Goal: Task Accomplishment & Management: Manage account settings

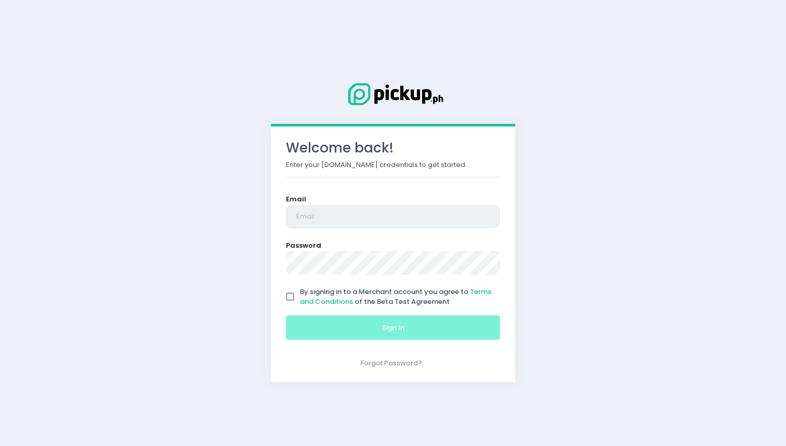
type input "ellaggabrielle@gmail.com"
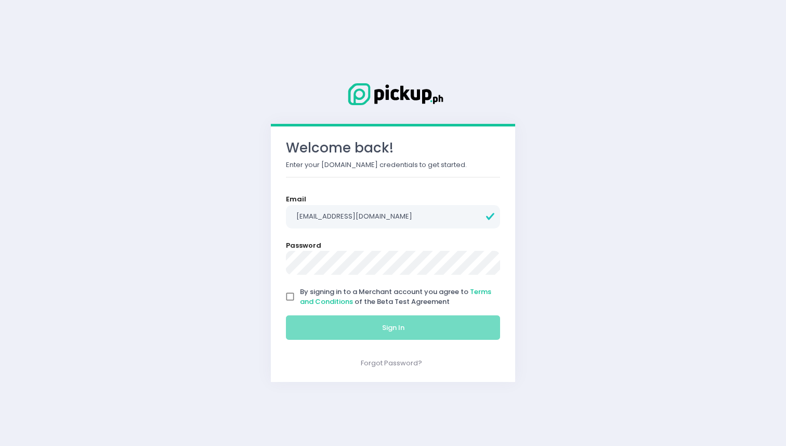
click at [291, 287] on input "By signing in to a Merchant account you agree to Terms and Conditions of the Be…" at bounding box center [290, 297] width 20 height 20
checkbox input "true"
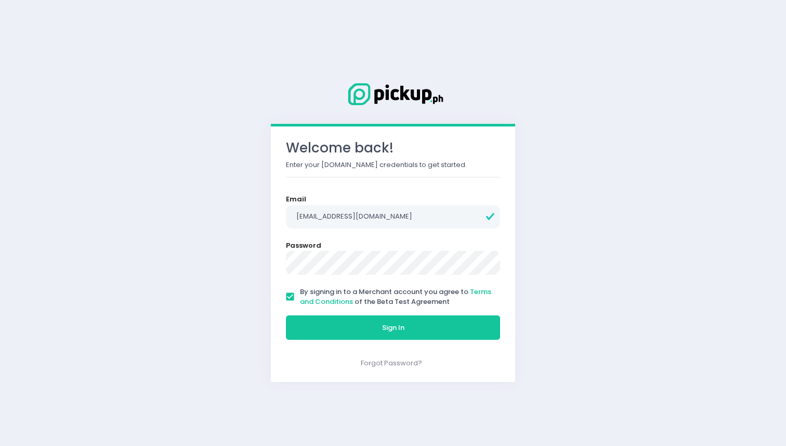
click at [338, 348] on div "Welcome back! Enter your Pickup.ph credentials to get started. Email ellaggabri…" at bounding box center [393, 253] width 244 height 255
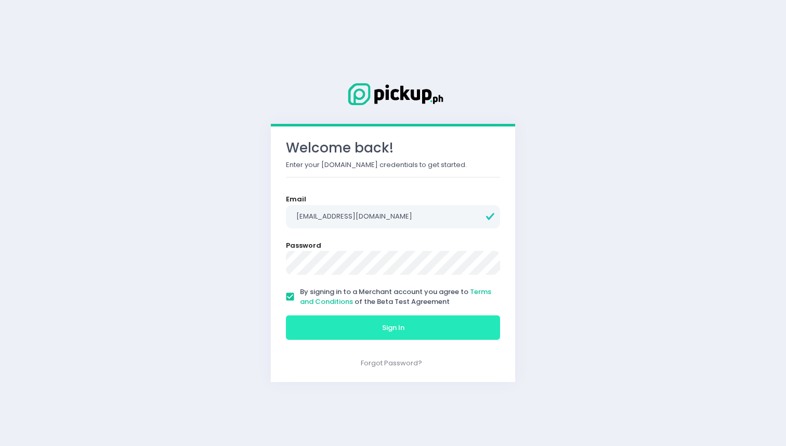
click at [332, 337] on button "Sign In" at bounding box center [393, 327] width 214 height 25
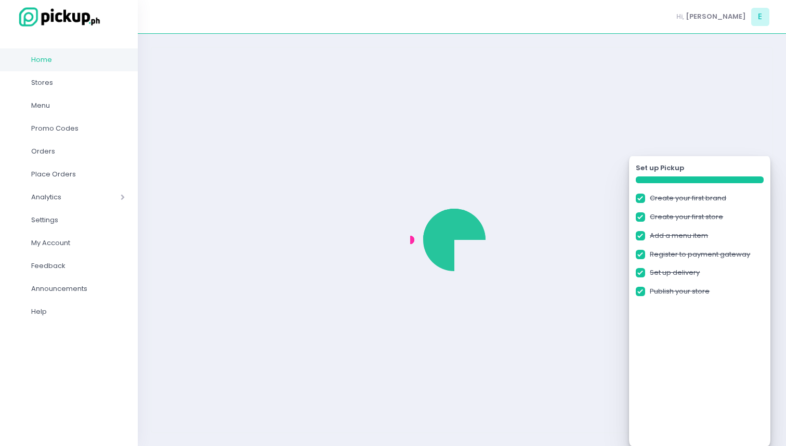
checkbox input "true"
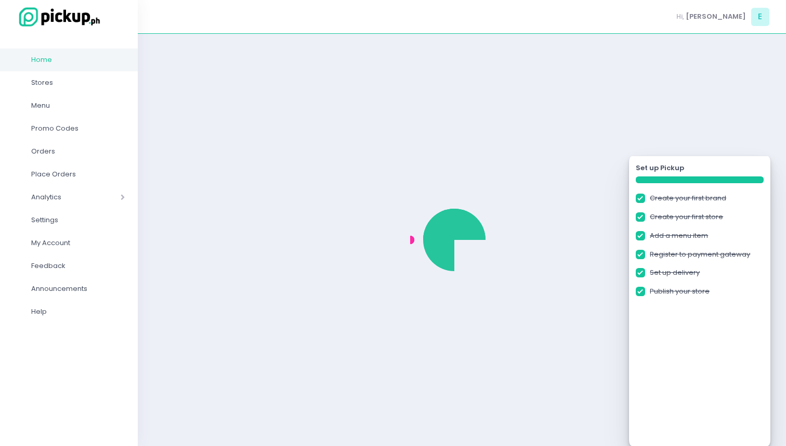
checkbox input "true"
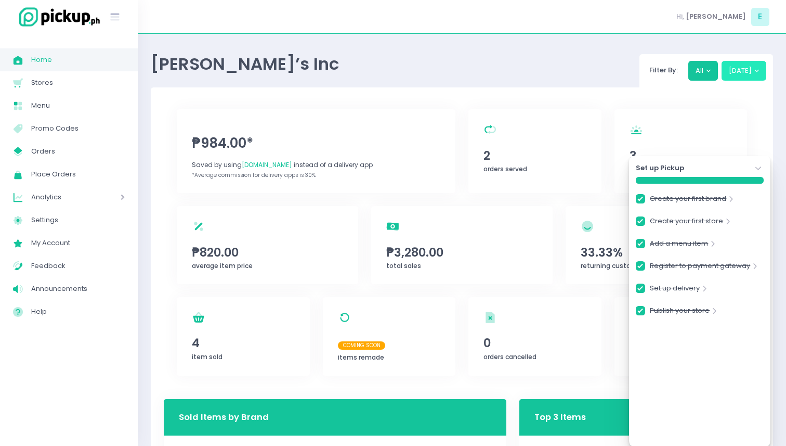
click at [749, 61] on button "Today" at bounding box center [744, 71] width 45 height 20
click at [758, 166] on icon "Stockholm-icons / Navigation / Angle-down Created with Sketch." at bounding box center [759, 168] width 10 height 10
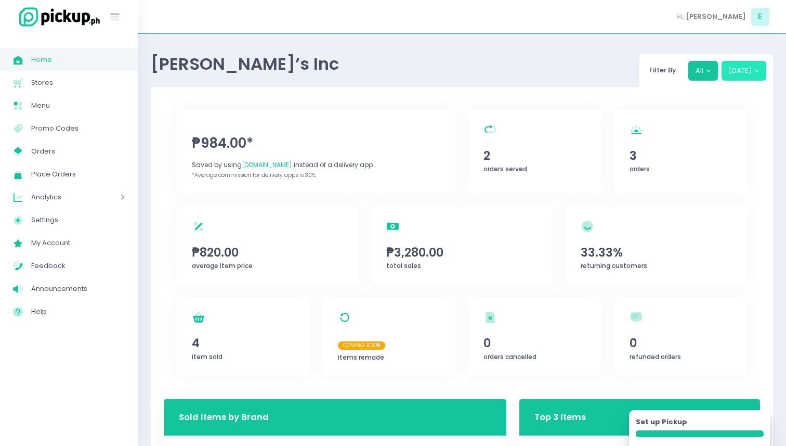
click at [746, 72] on button "Today" at bounding box center [744, 71] width 45 height 20
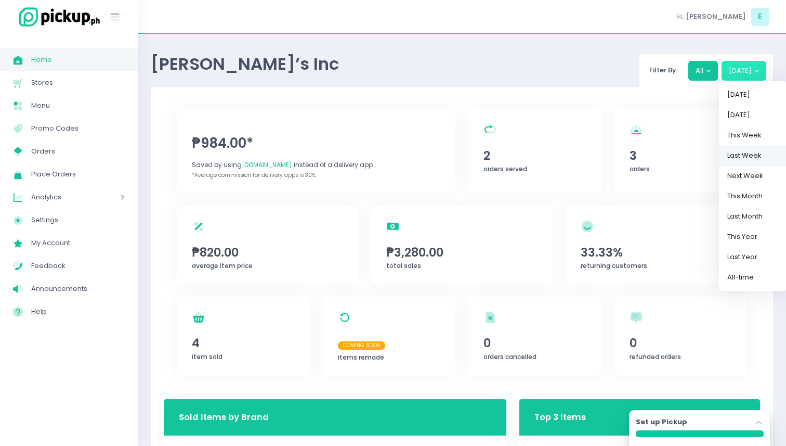
click at [747, 159] on link "Last Week" at bounding box center [753, 156] width 68 height 20
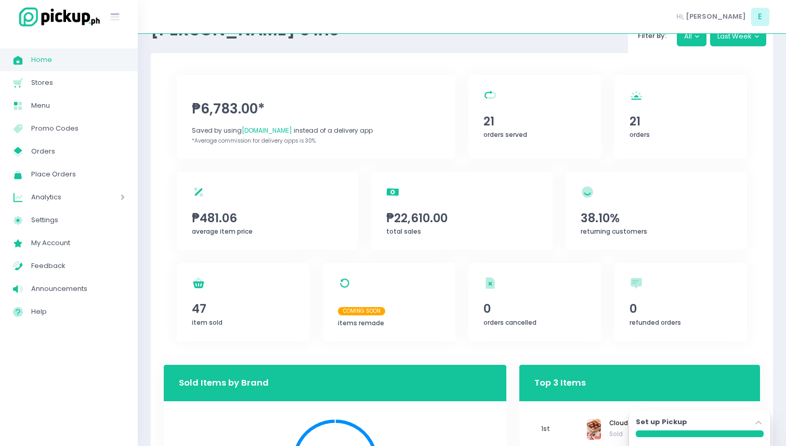
scroll to position [35, 0]
